Goal: Task Accomplishment & Management: Complete application form

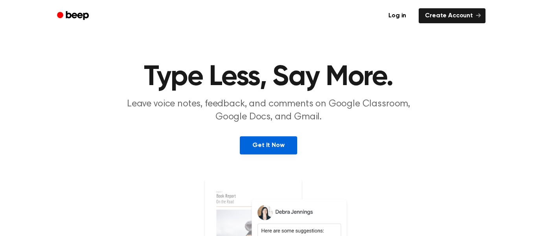
click at [261, 142] on link "Get It Now" at bounding box center [268, 145] width 57 height 18
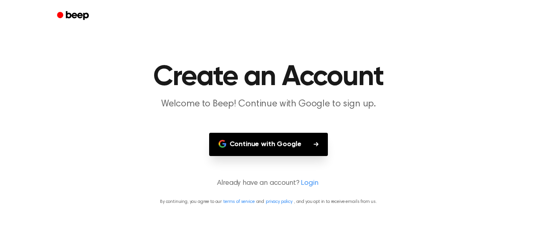
click at [261, 142] on button "Continue with Google" at bounding box center [268, 144] width 119 height 23
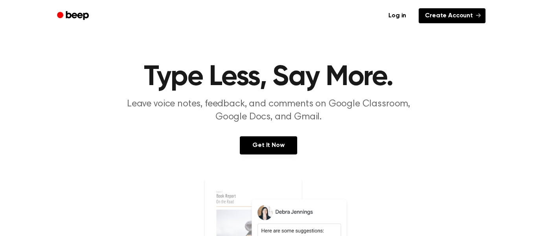
click at [440, 19] on link "Create Account" at bounding box center [452, 15] width 67 height 15
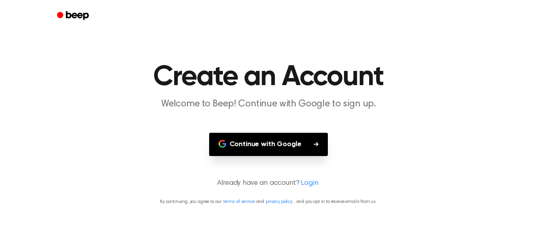
click at [303, 138] on button "Continue with Google" at bounding box center [268, 144] width 119 height 23
click at [73, 81] on h1 "Create an Account" at bounding box center [268, 77] width 403 height 28
